Goal: Task Accomplishment & Management: Manage account settings

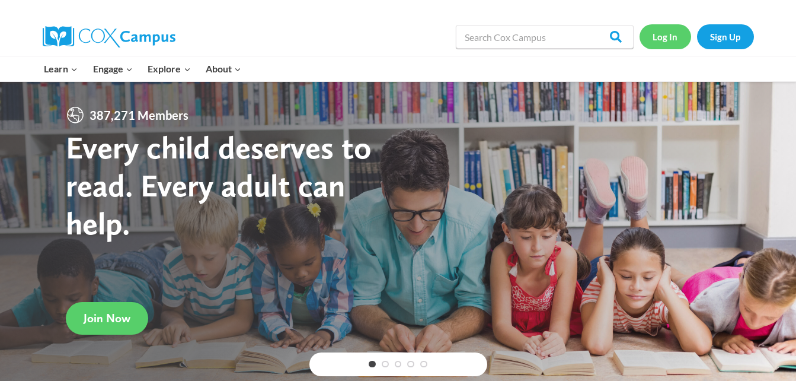
click at [670, 40] on link "Log In" at bounding box center [666, 36] width 52 height 24
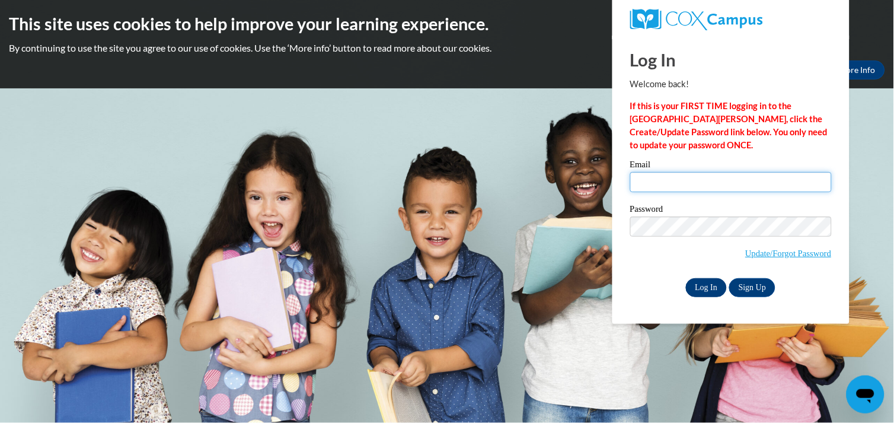
type input "Aoglet10@wildcat.fvsu.edu"
click at [700, 294] on input "Log In" at bounding box center [707, 287] width 42 height 19
